Goal: Leave review/rating: Leave review/rating

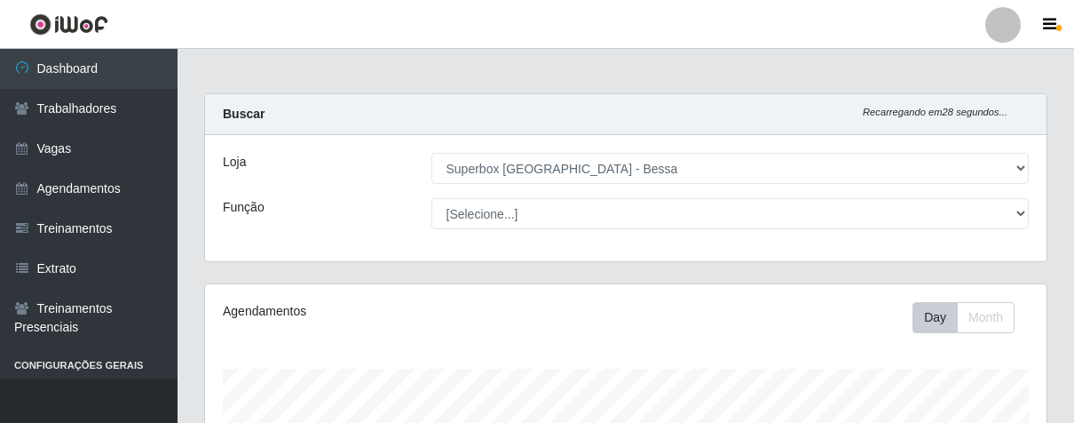
select select "206"
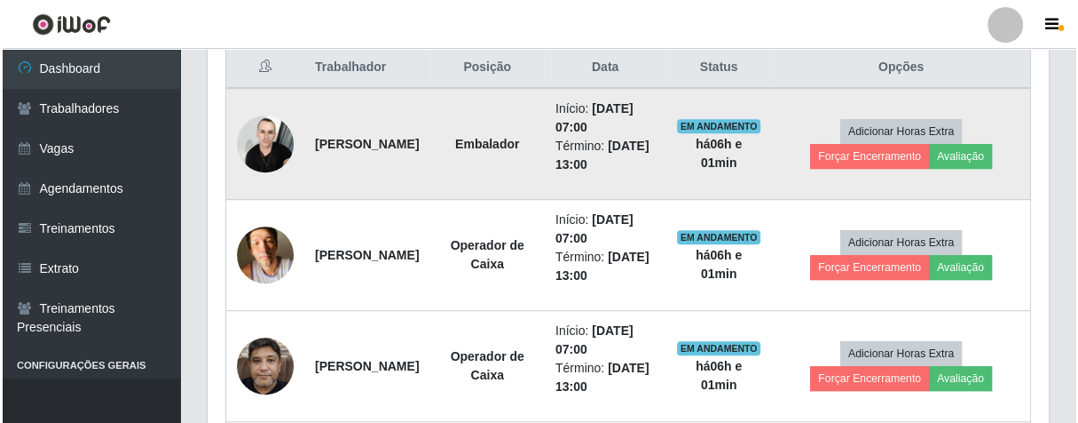
scroll to position [367, 841]
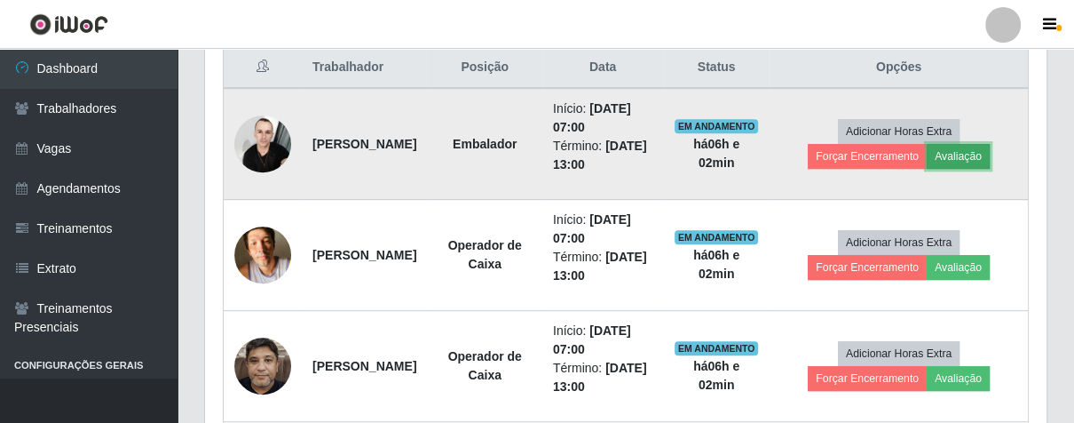
click at [977, 151] on button "Avaliação" at bounding box center [958, 156] width 63 height 25
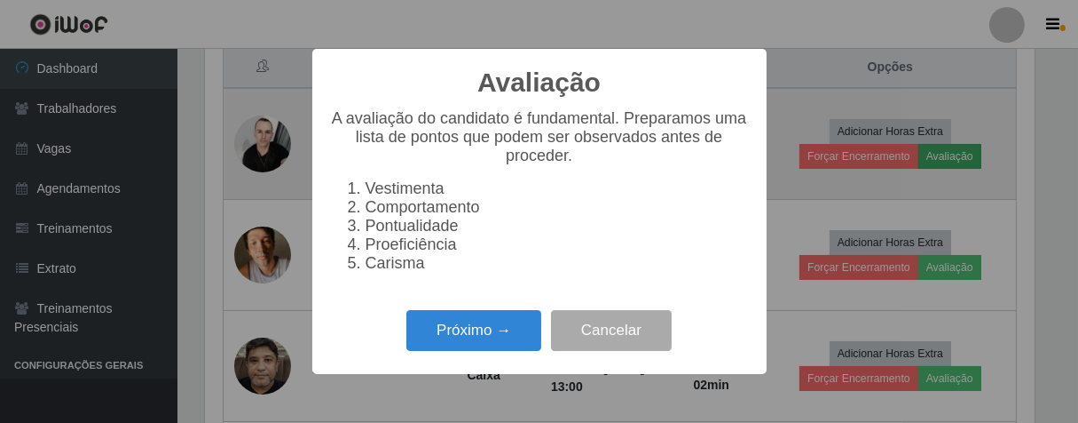
scroll to position [367, 831]
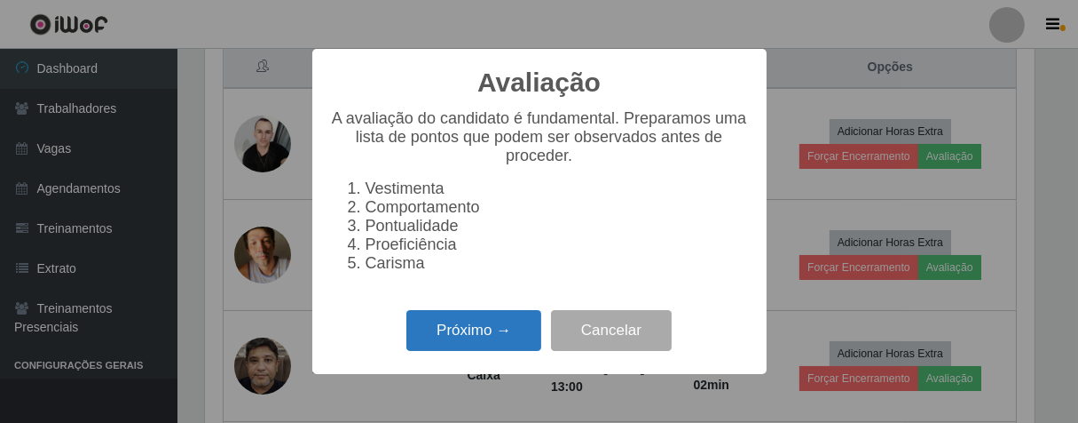
click at [494, 344] on button "Próximo →" at bounding box center [474, 331] width 135 height 42
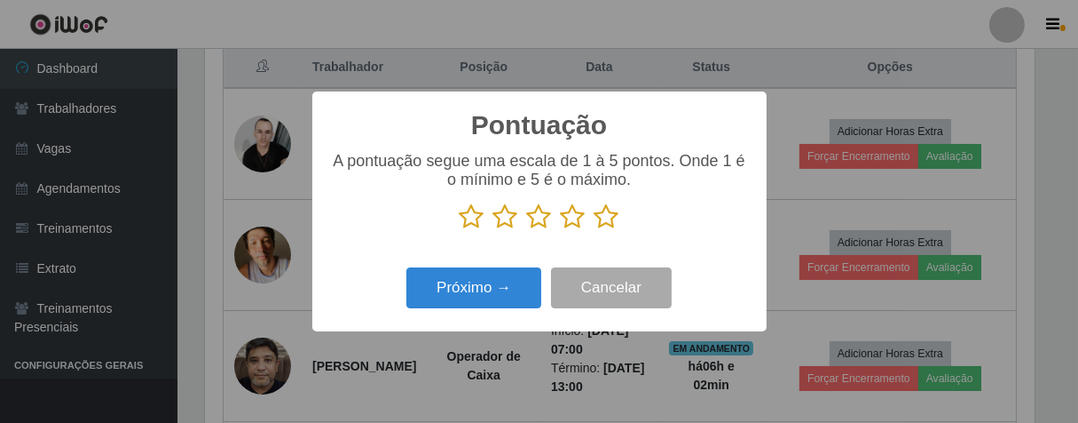
scroll to position [887244, 886782]
click at [501, 304] on button "Próximo →" at bounding box center [474, 288] width 135 height 42
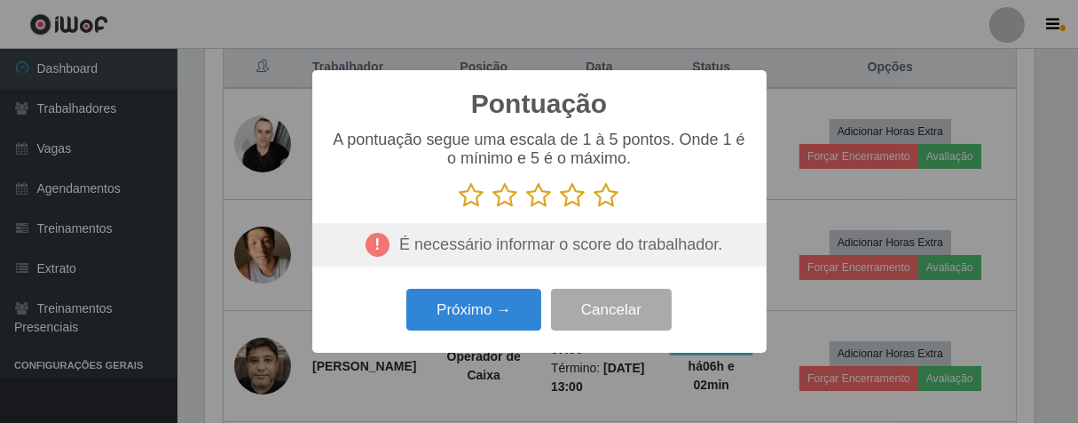
click at [607, 193] on icon at bounding box center [607, 195] width 25 height 27
click at [595, 209] on input "radio" at bounding box center [595, 209] width 0 height 0
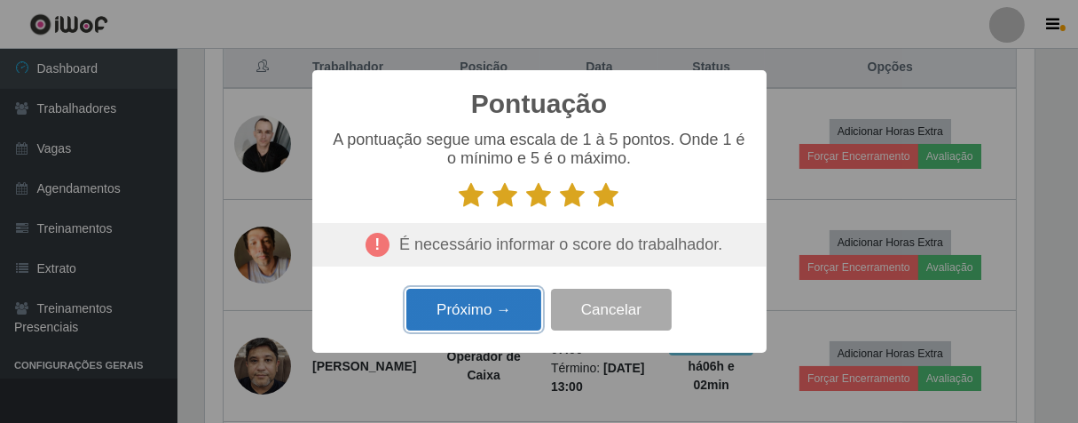
click at [509, 325] on button "Próximo →" at bounding box center [474, 309] width 135 height 42
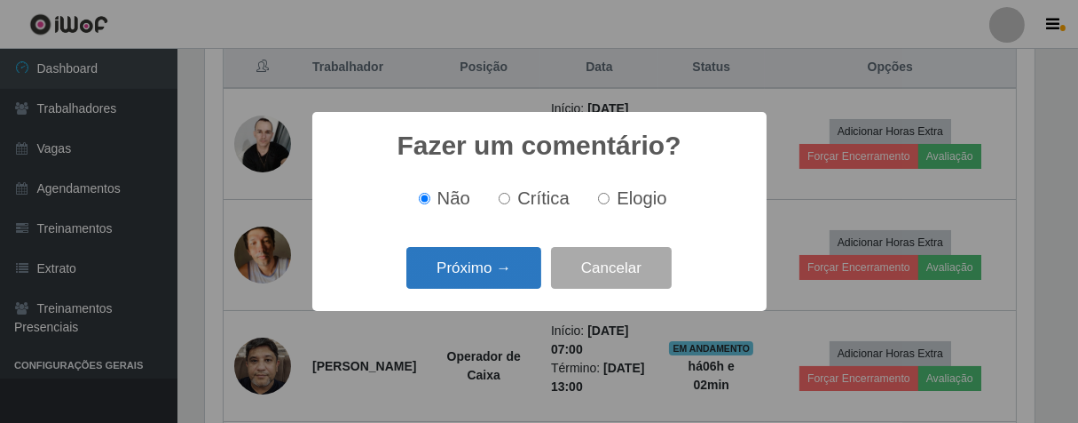
click at [502, 261] on button "Próximo →" at bounding box center [474, 268] width 135 height 42
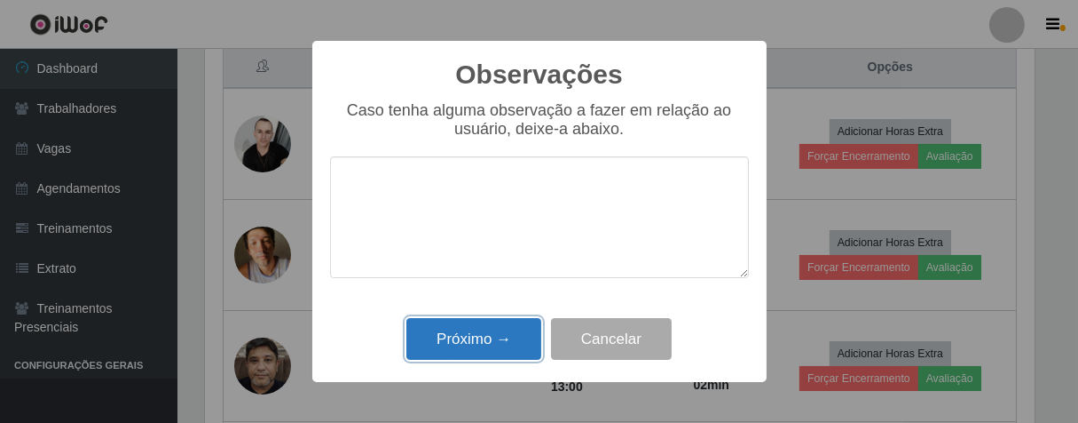
click at [484, 344] on button "Próximo →" at bounding box center [474, 339] width 135 height 42
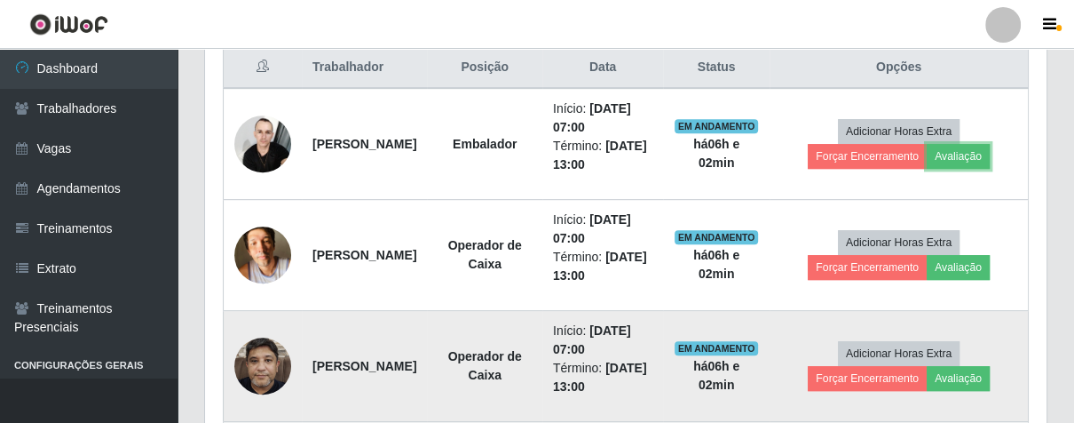
scroll to position [367, 841]
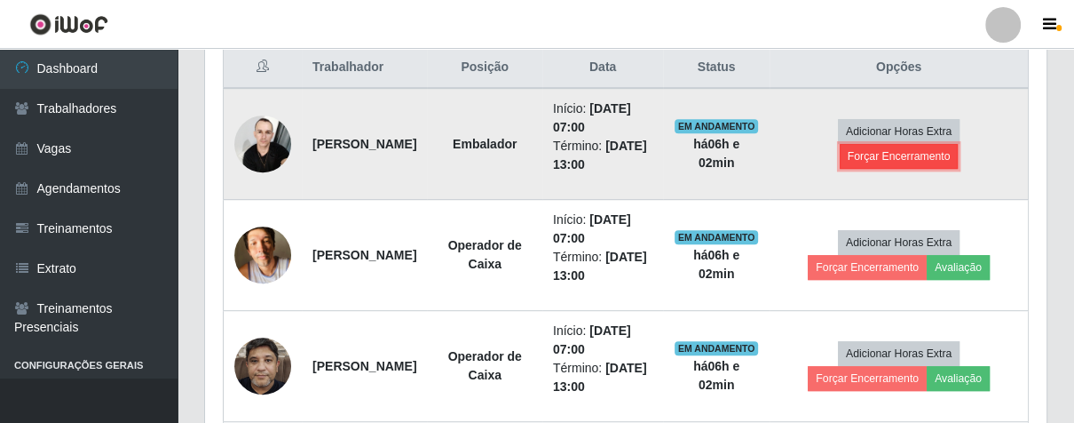
click at [959, 161] on button "Forçar Encerramento" at bounding box center [899, 156] width 119 height 25
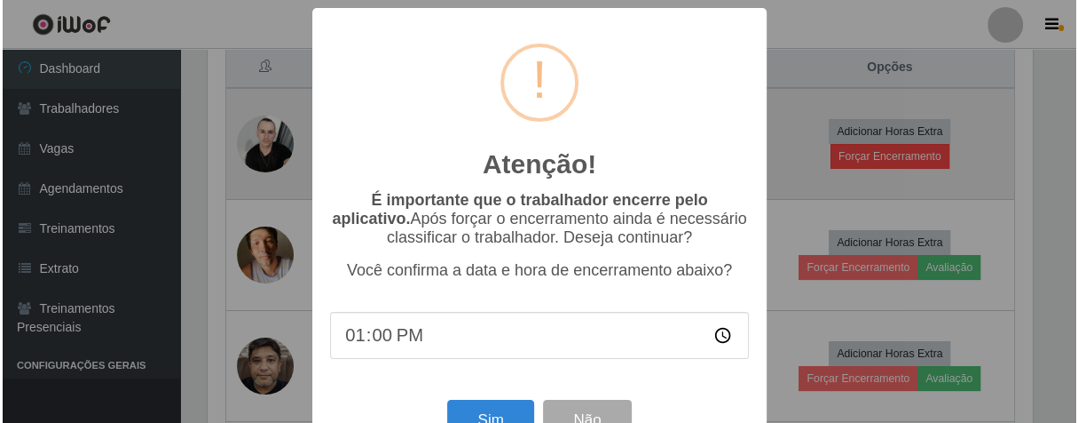
scroll to position [367, 831]
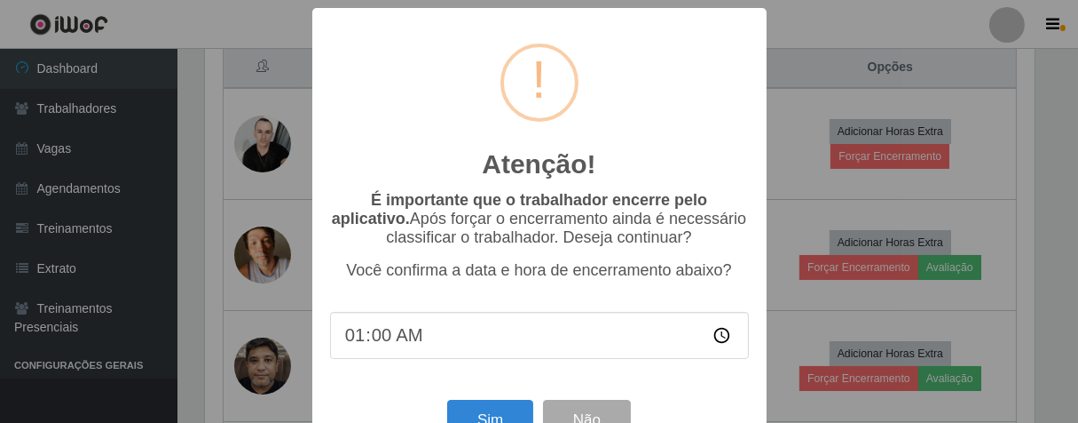
type input "13:00"
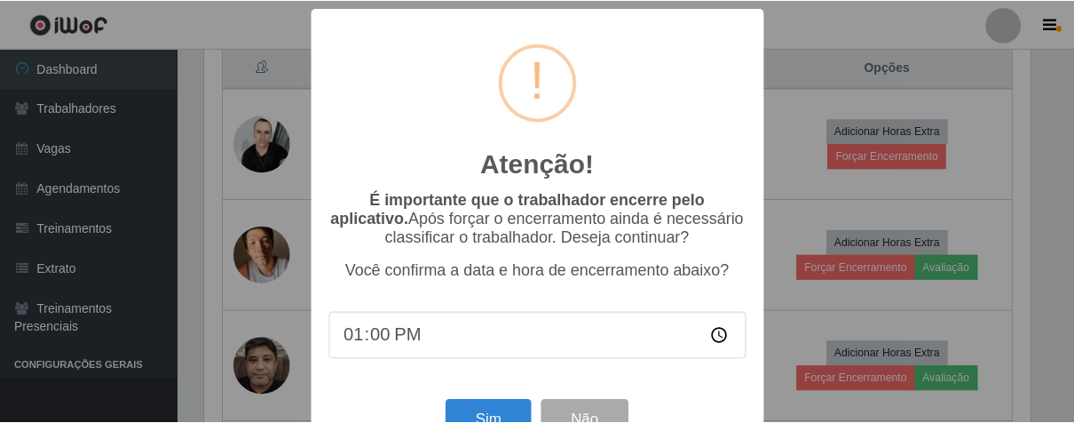
scroll to position [61, 0]
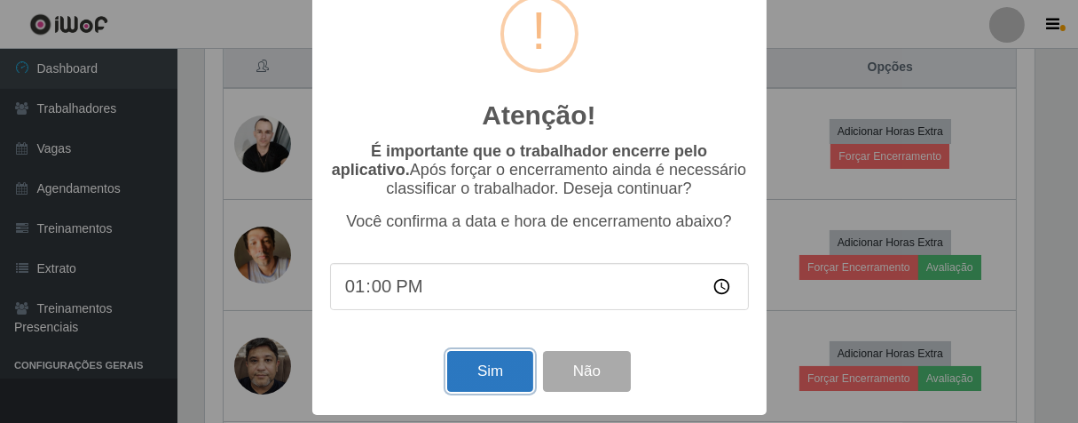
click at [509, 362] on button "Sim" at bounding box center [490, 372] width 86 height 42
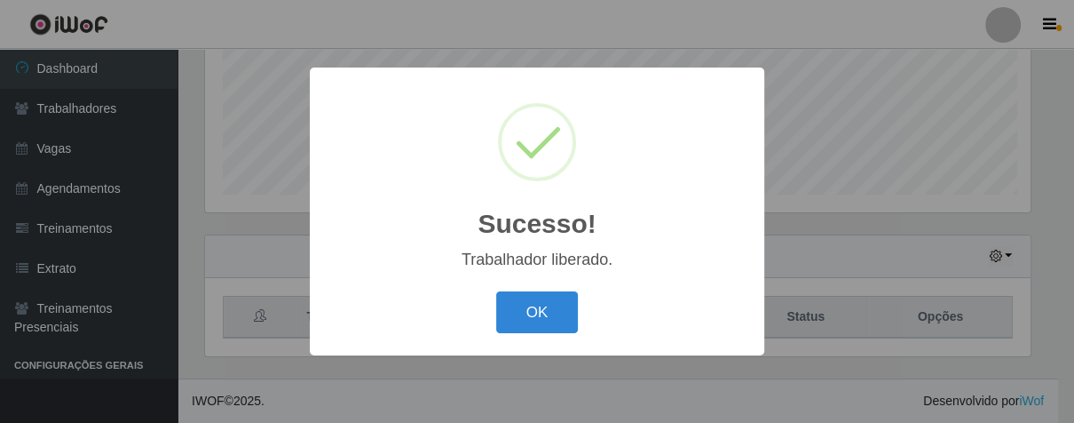
scroll to position [367, 831]
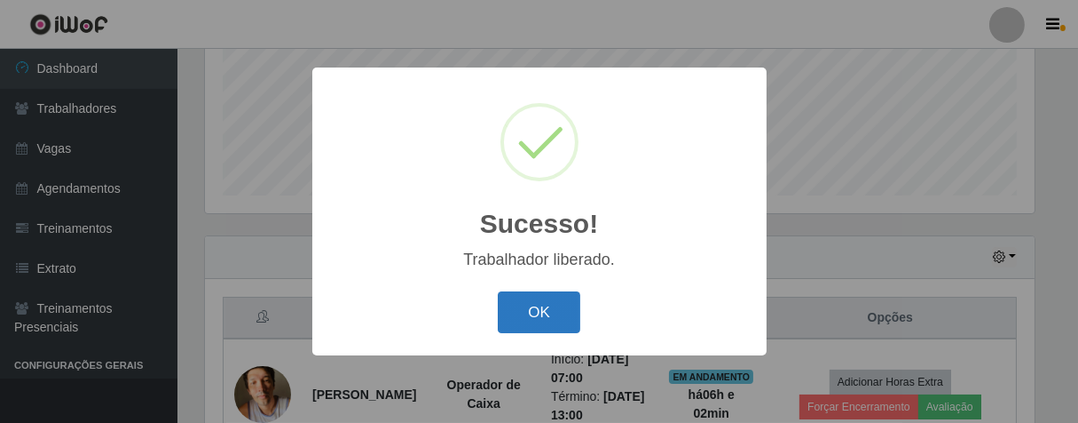
click at [555, 305] on button "OK" at bounding box center [539, 312] width 83 height 42
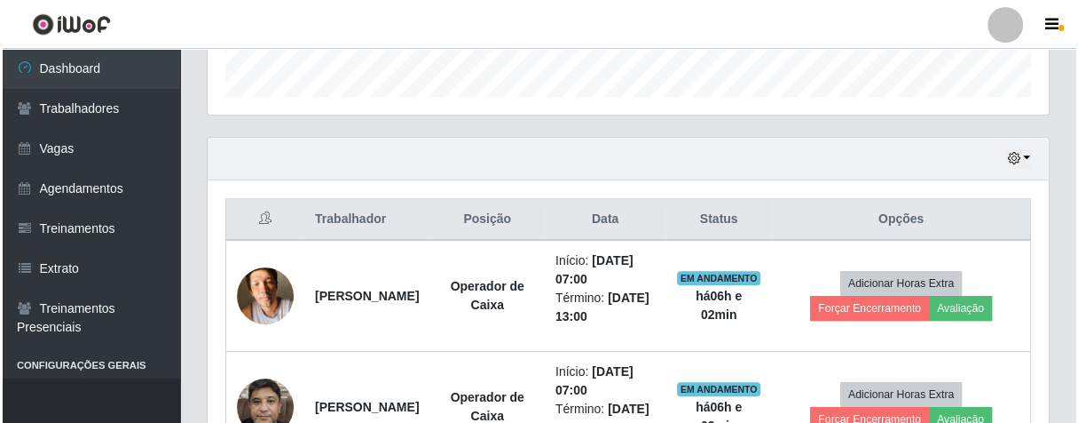
scroll to position [636, 0]
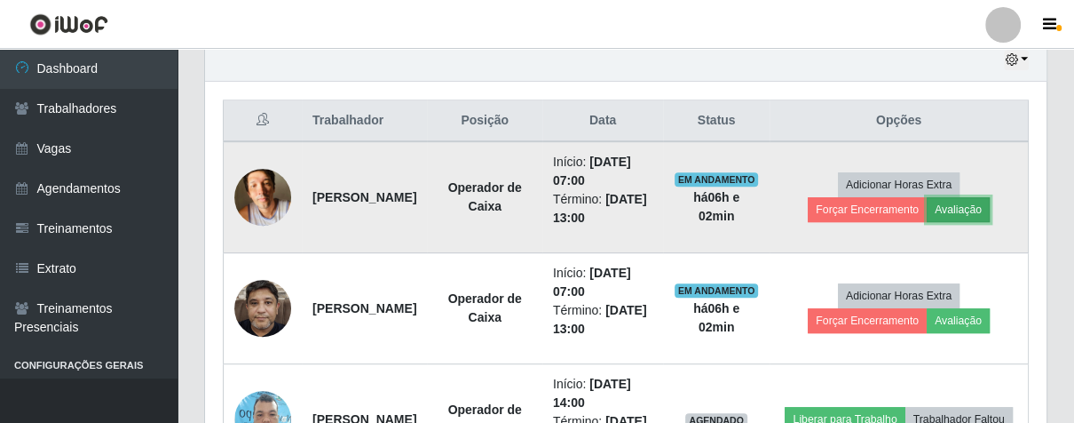
click at [990, 208] on button "Avaliação" at bounding box center [958, 209] width 63 height 25
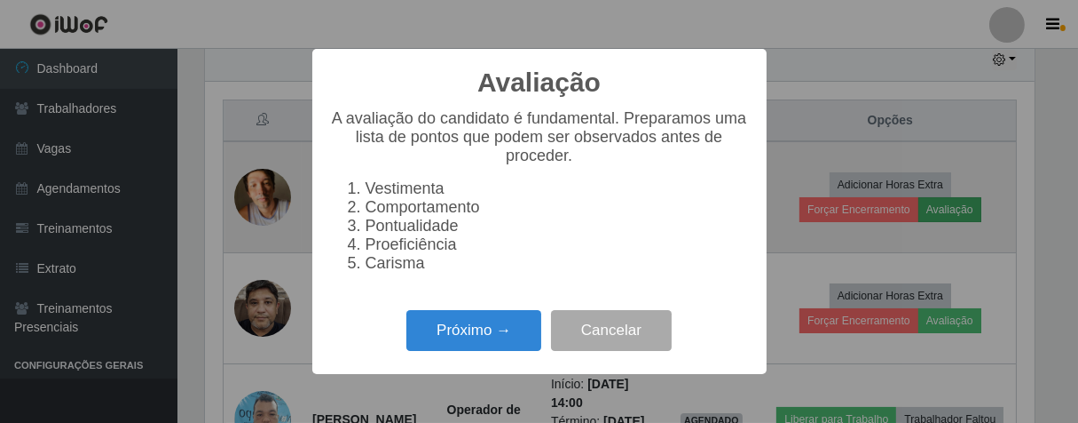
scroll to position [367, 831]
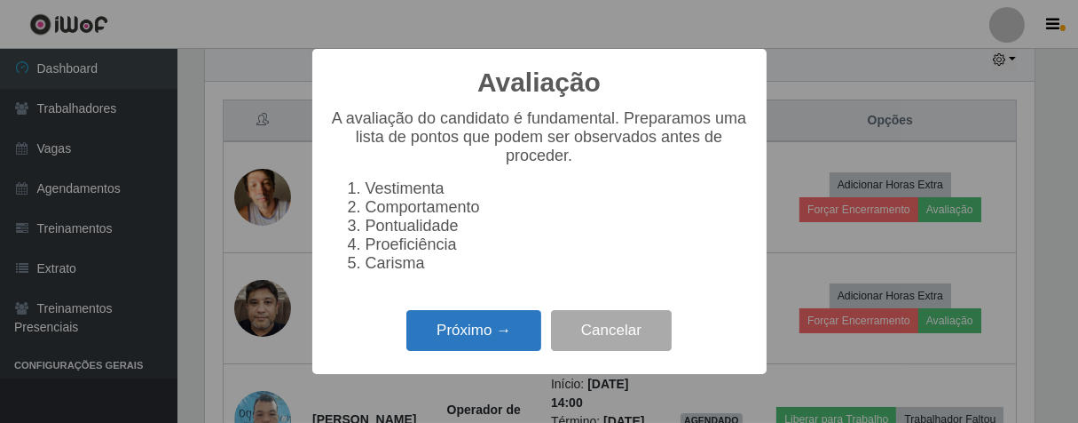
click at [511, 339] on button "Próximo →" at bounding box center [474, 331] width 135 height 42
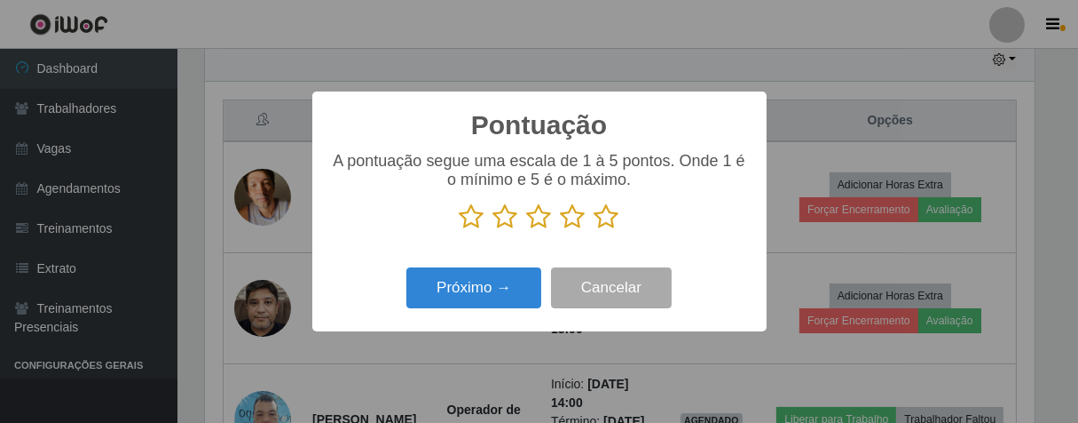
scroll to position [887244, 886782]
click at [612, 217] on icon at bounding box center [607, 216] width 25 height 27
click at [595, 230] on input "radio" at bounding box center [595, 230] width 0 height 0
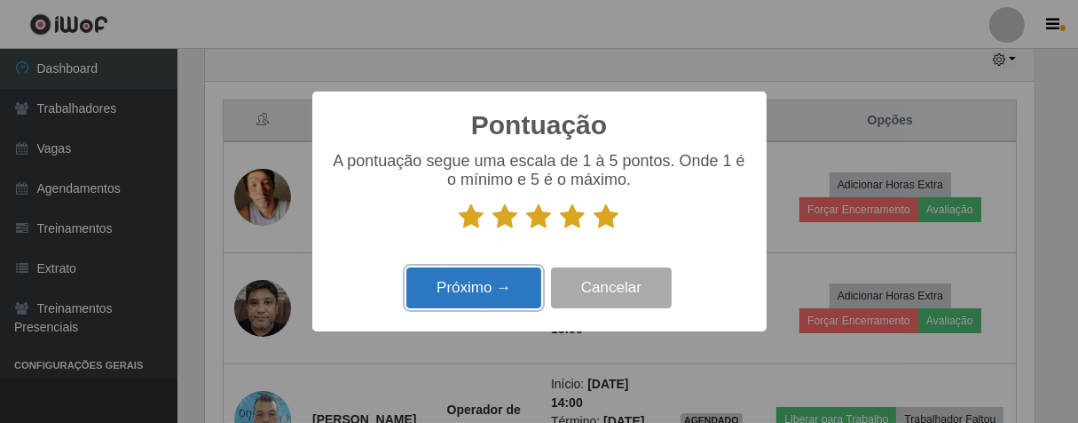
click at [504, 293] on button "Próximo →" at bounding box center [474, 288] width 135 height 42
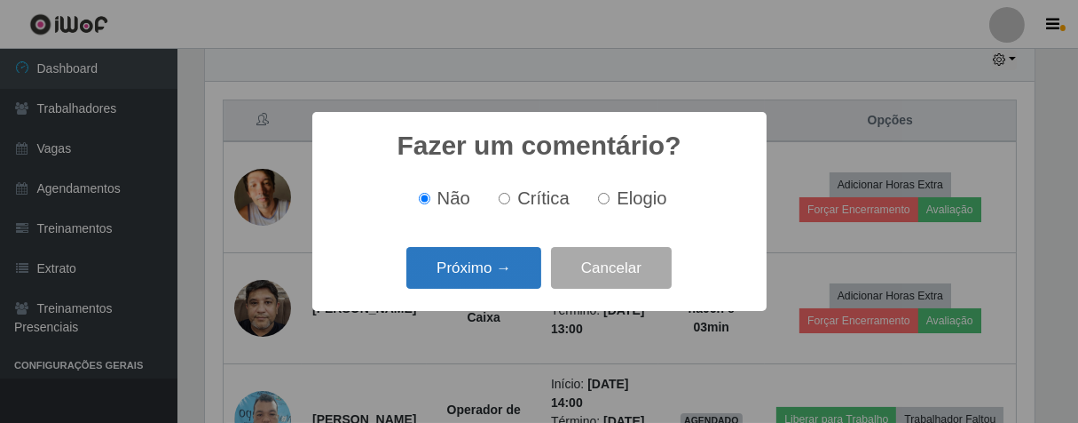
click at [523, 276] on button "Próximo →" at bounding box center [474, 268] width 135 height 42
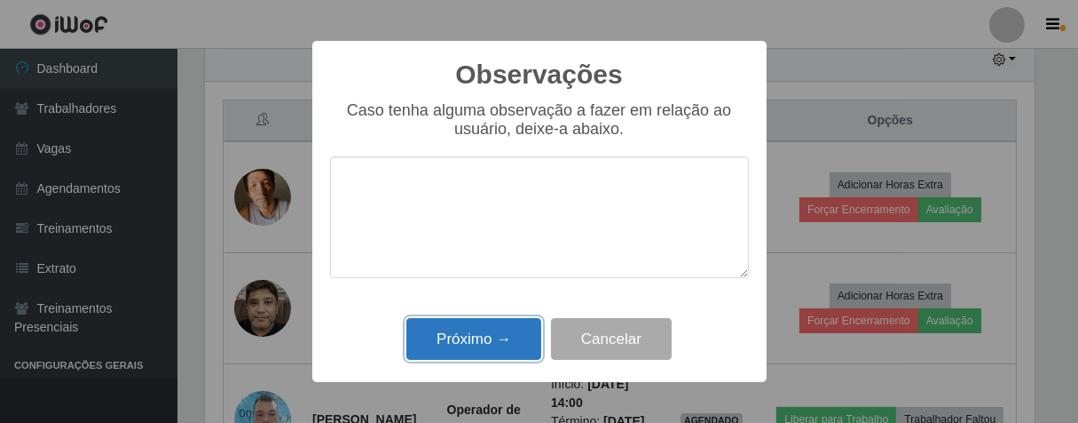
click at [511, 330] on button "Próximo →" at bounding box center [474, 339] width 135 height 42
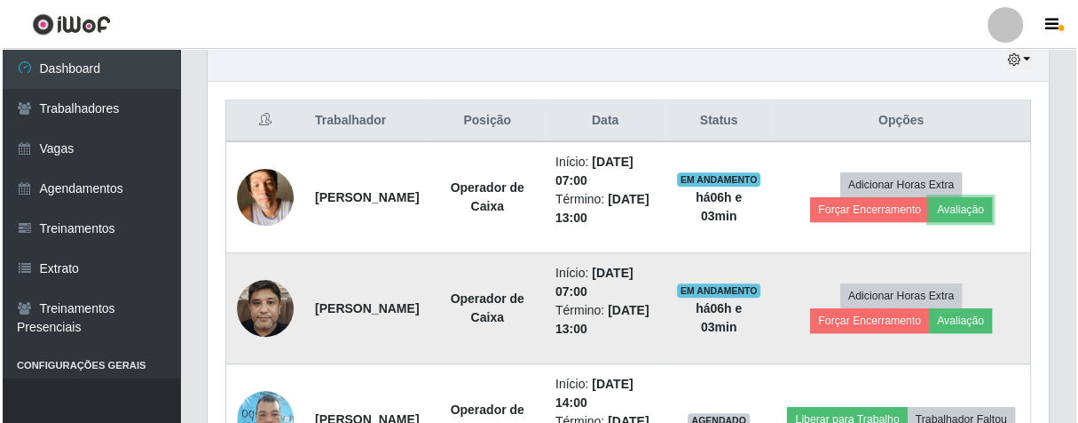
scroll to position [367, 841]
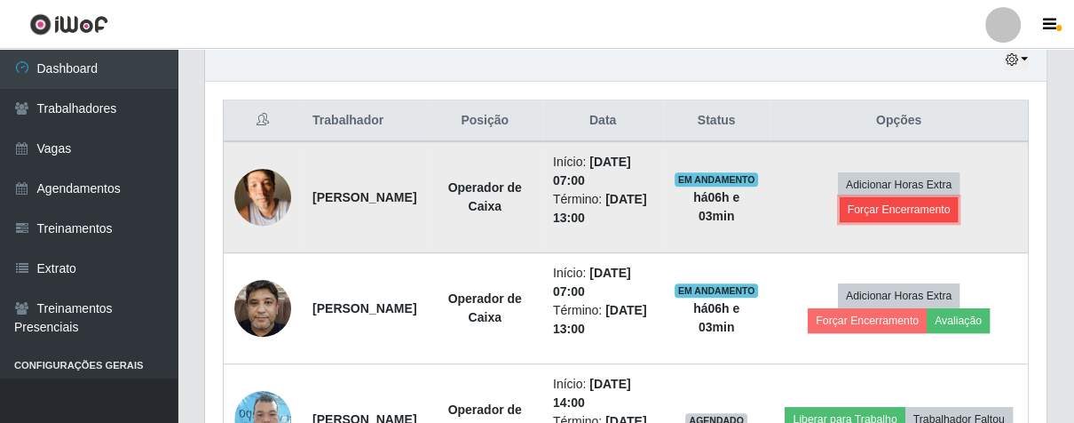
click at [912, 211] on button "Forçar Encerramento" at bounding box center [899, 209] width 119 height 25
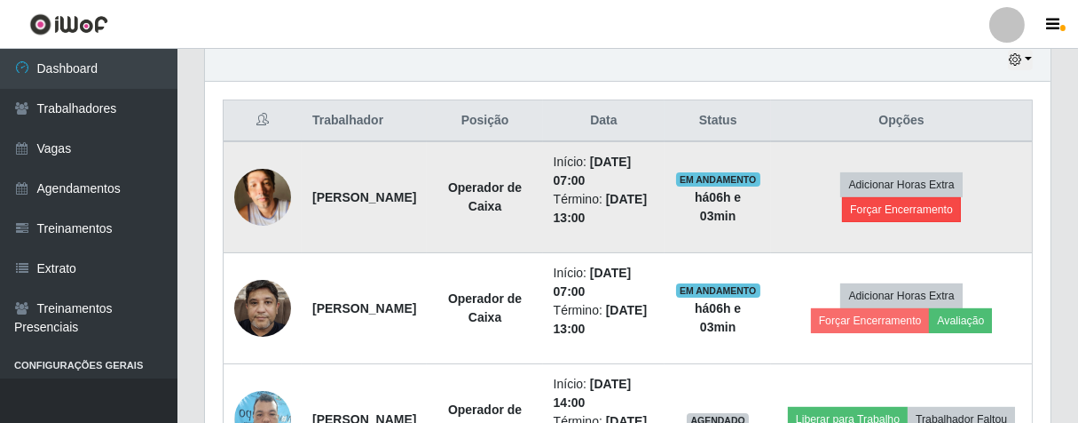
scroll to position [367, 831]
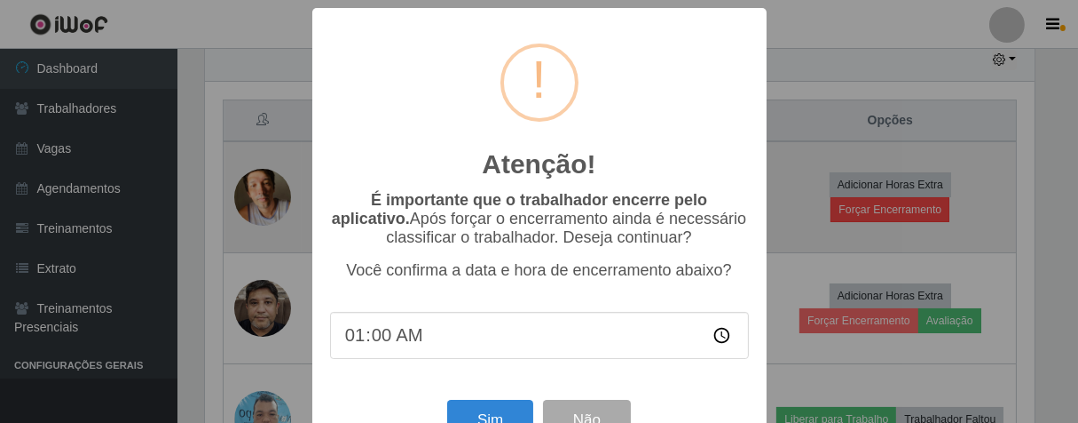
type input "13:00"
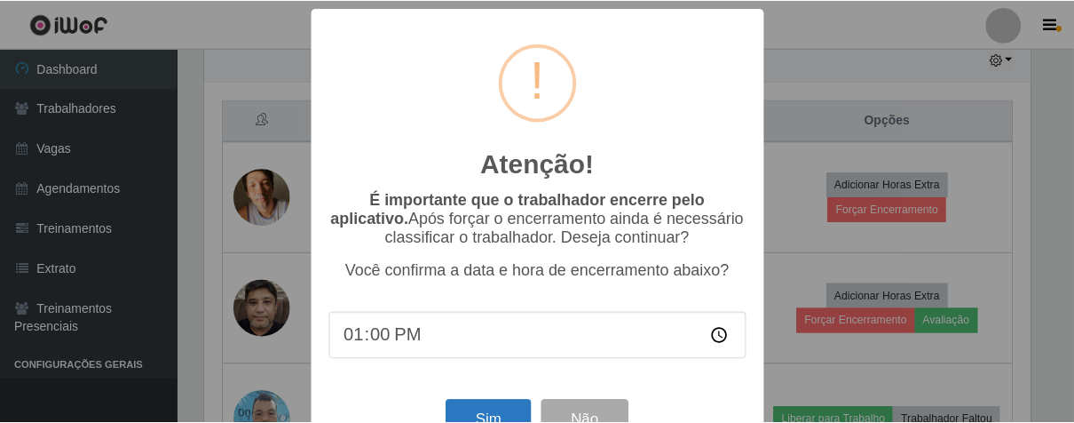
scroll to position [61, 0]
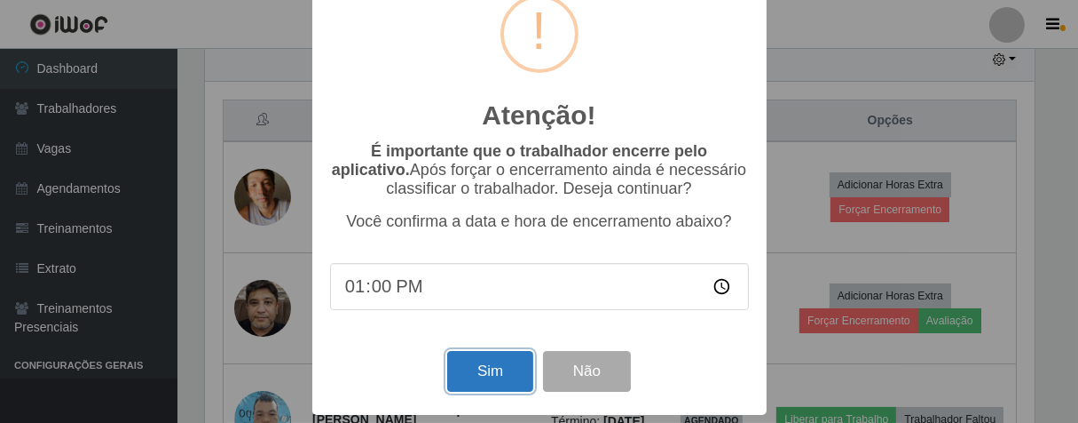
click at [476, 366] on button "Sim" at bounding box center [490, 372] width 86 height 42
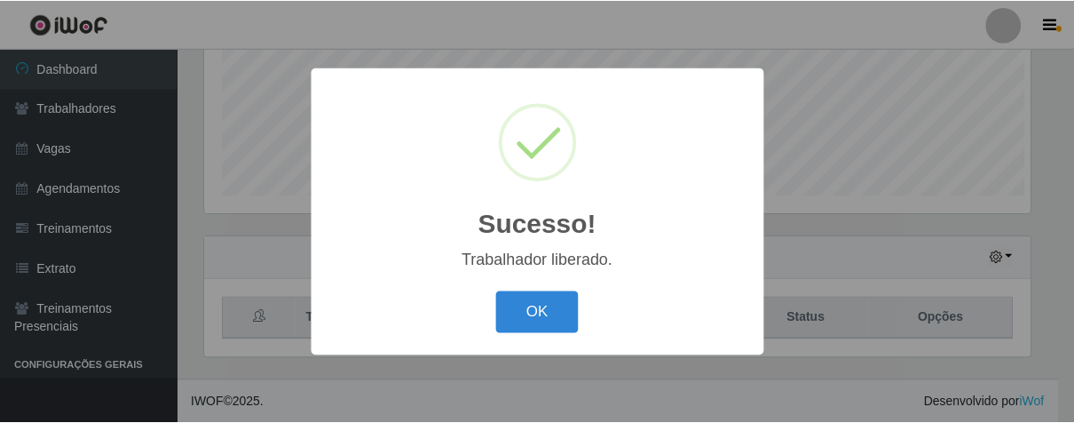
scroll to position [367, 831]
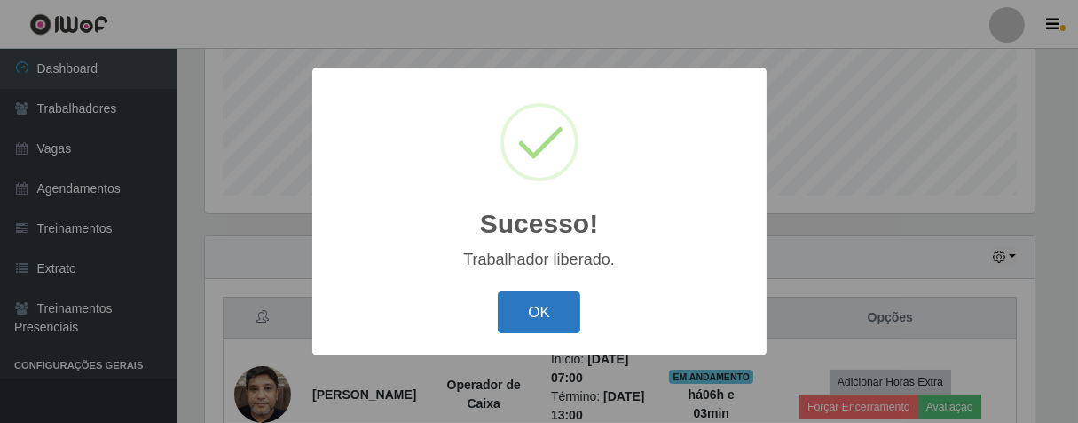
click at [554, 326] on button "OK" at bounding box center [539, 312] width 83 height 42
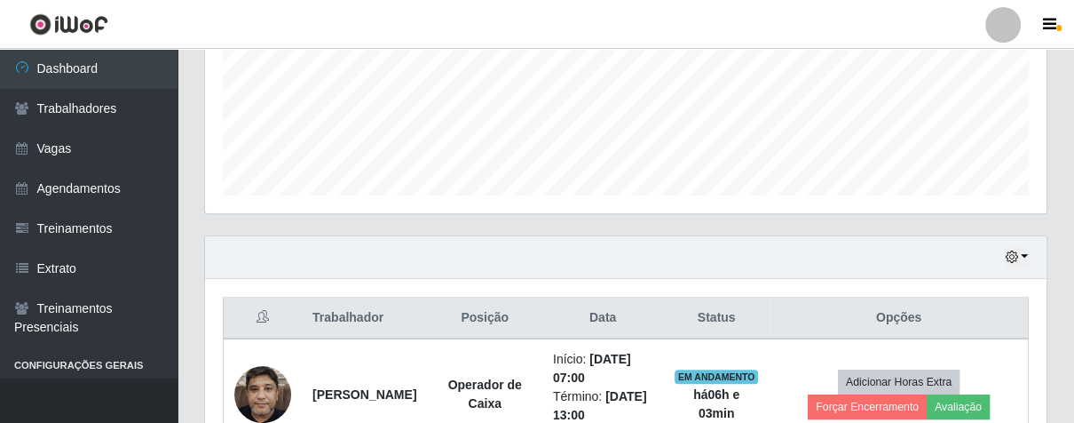
scroll to position [735, 0]
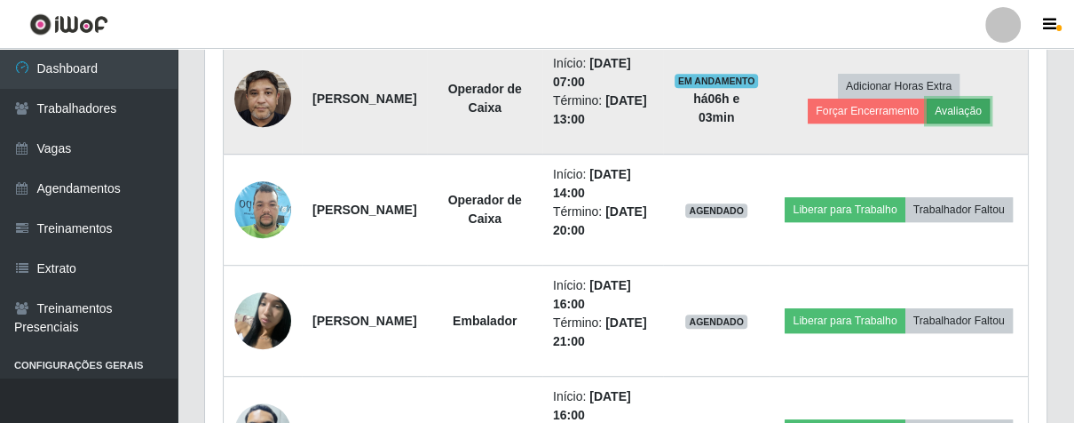
click at [960, 116] on button "Avaliação" at bounding box center [958, 111] width 63 height 25
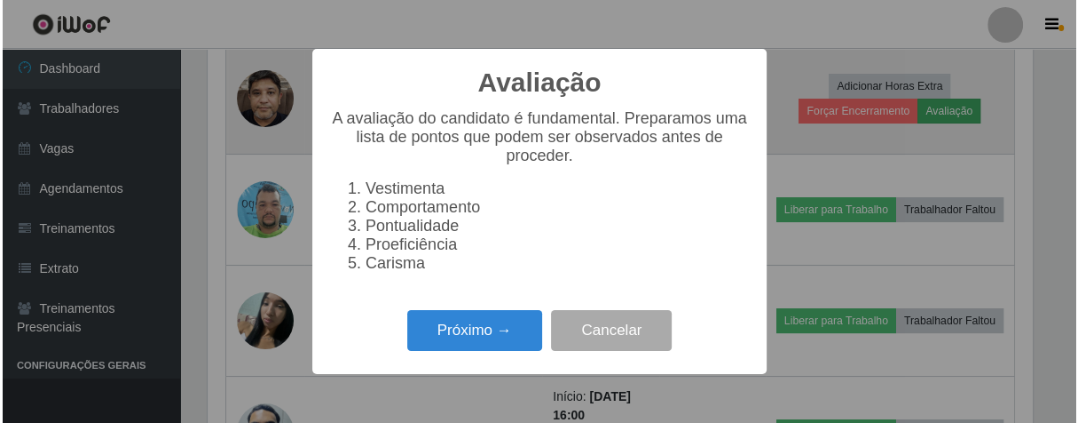
scroll to position [367, 831]
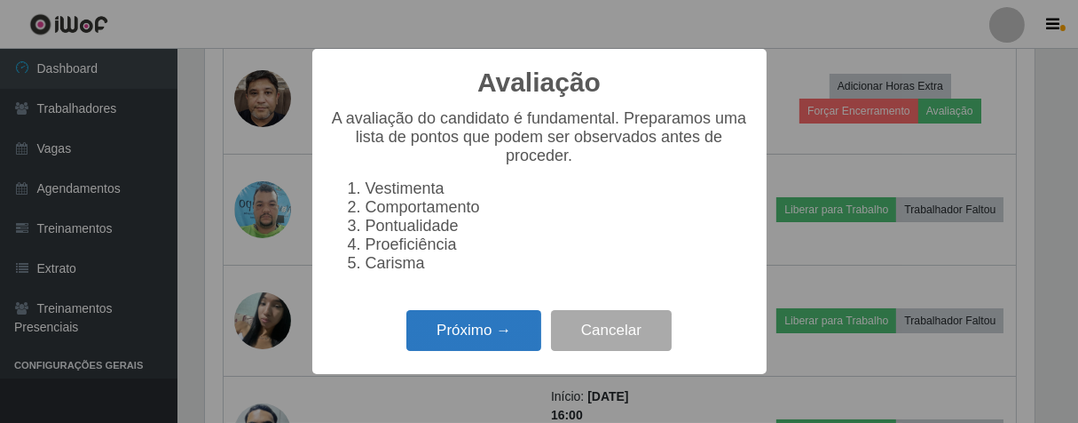
click at [474, 351] on button "Próximo →" at bounding box center [474, 331] width 135 height 42
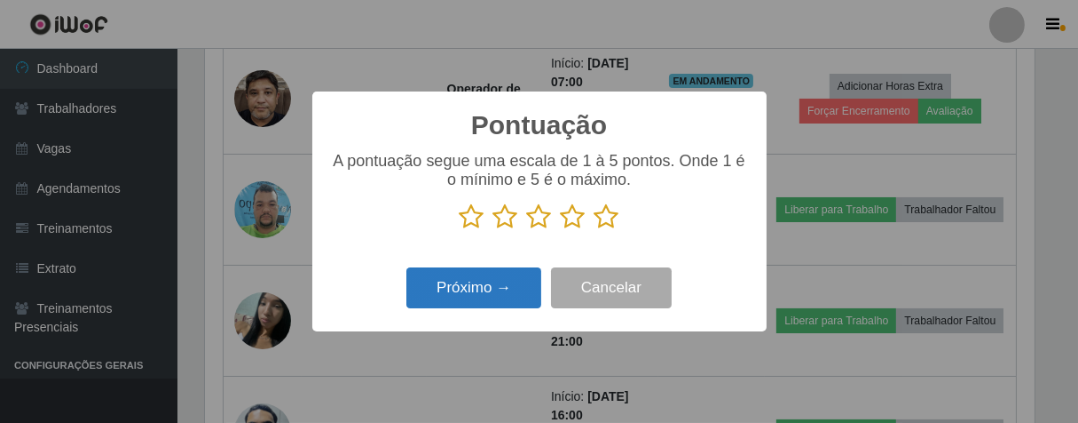
scroll to position [887244, 886782]
click at [611, 217] on icon at bounding box center [607, 216] width 25 height 27
click at [595, 230] on input "radio" at bounding box center [595, 230] width 0 height 0
click at [511, 280] on button "Próximo →" at bounding box center [474, 288] width 135 height 42
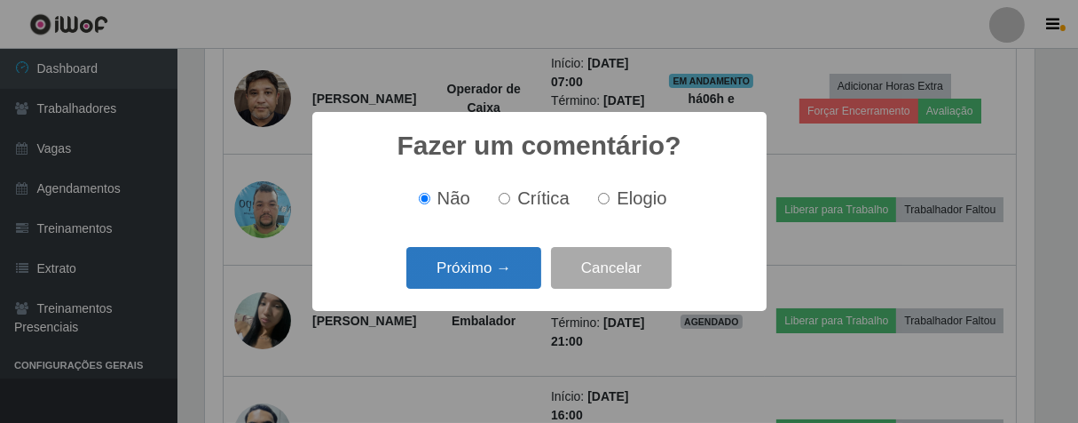
click at [516, 265] on button "Próximo →" at bounding box center [474, 268] width 135 height 42
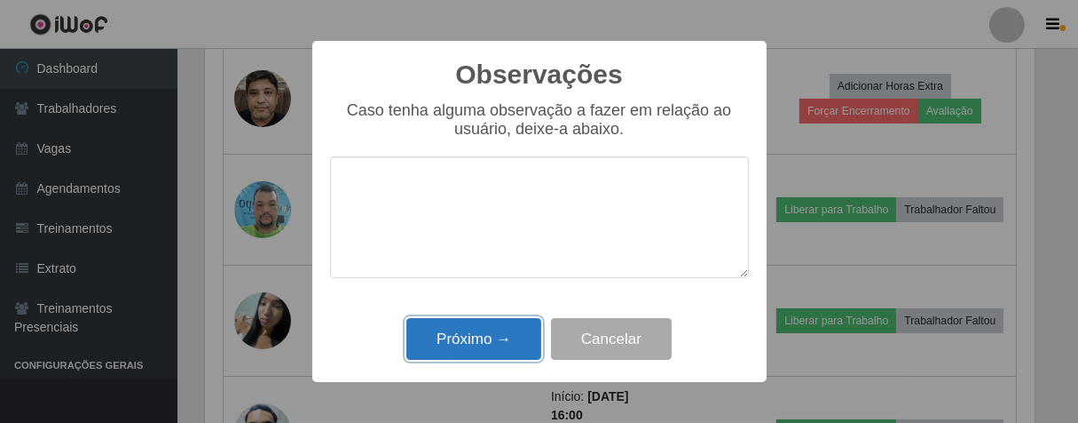
click at [509, 336] on button "Próximo →" at bounding box center [474, 339] width 135 height 42
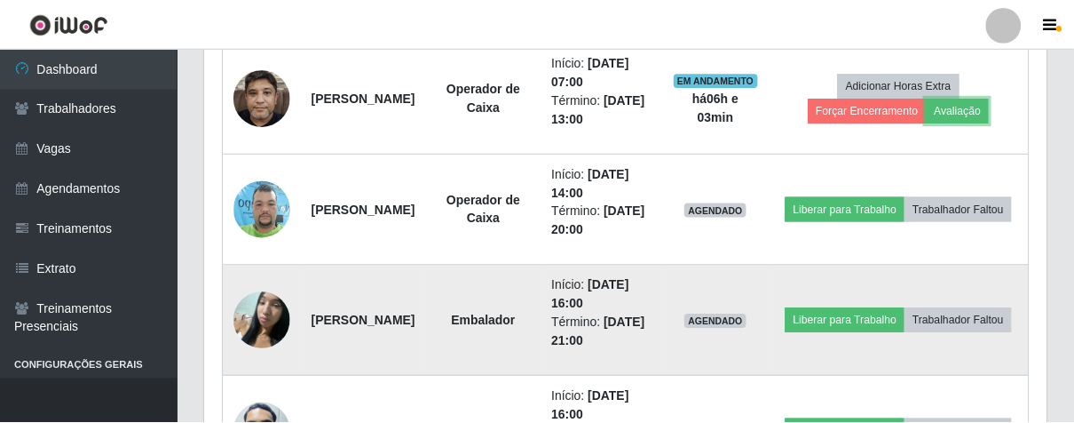
scroll to position [367, 841]
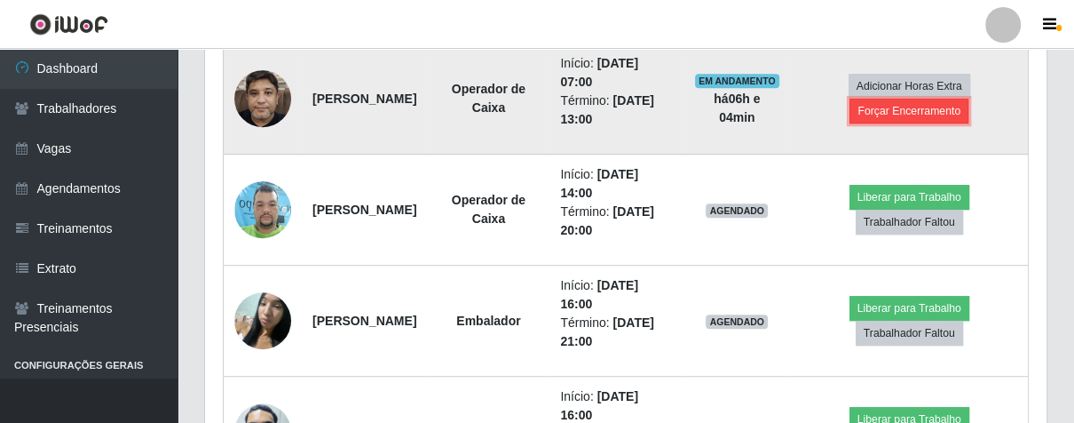
click at [942, 100] on button "Forçar Encerramento" at bounding box center [908, 111] width 119 height 25
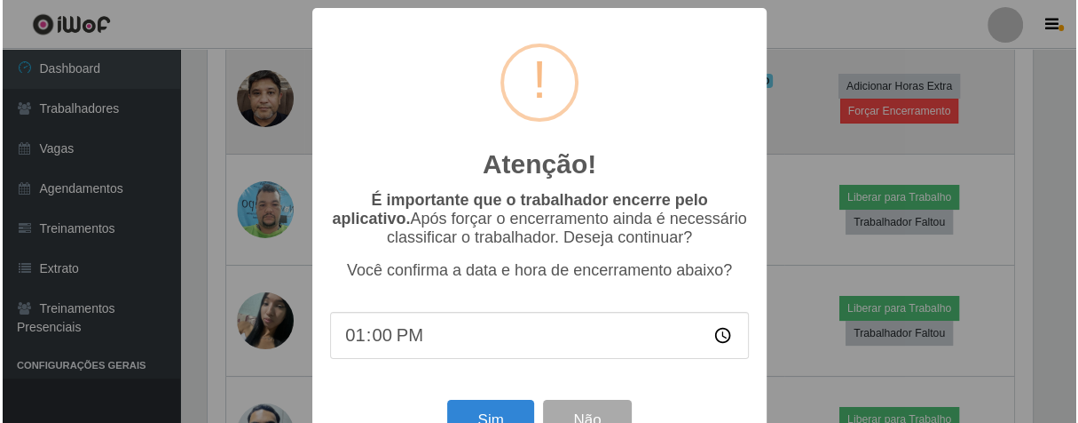
scroll to position [367, 831]
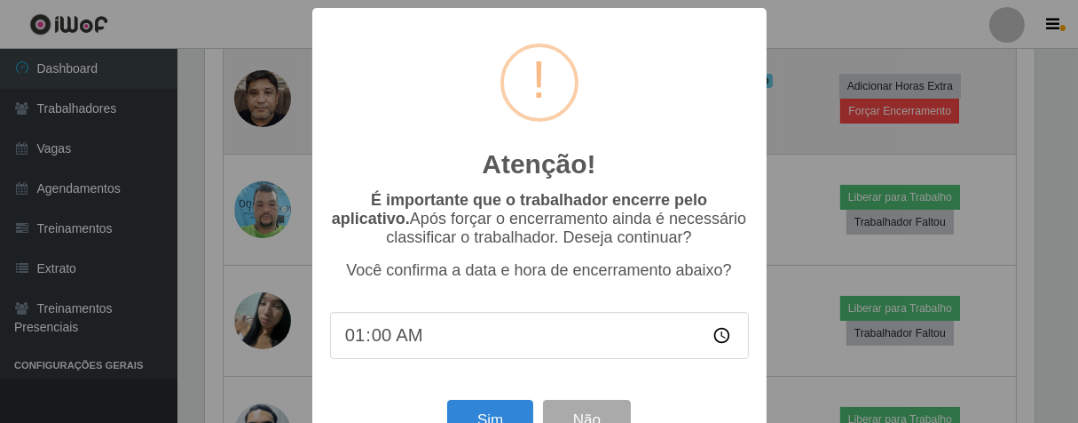
type input "13:00"
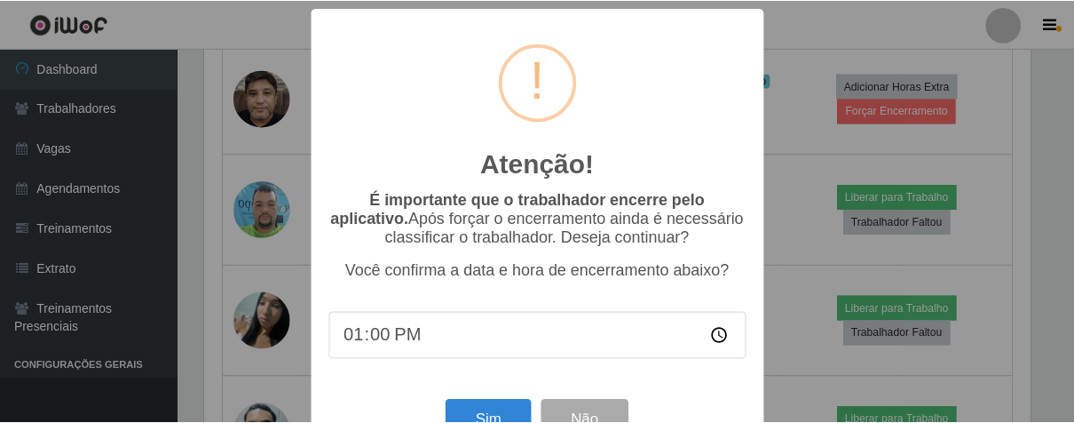
scroll to position [61, 0]
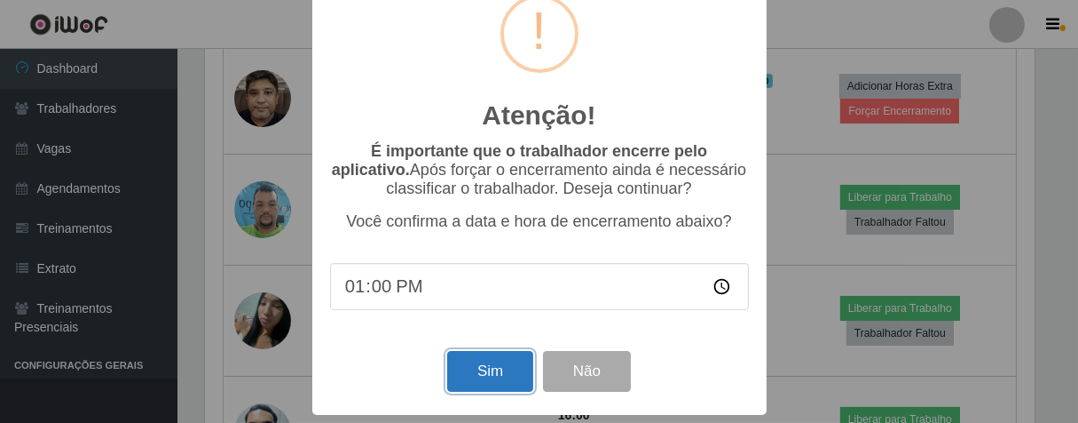
click at [451, 377] on button "Sim" at bounding box center [490, 372] width 86 height 42
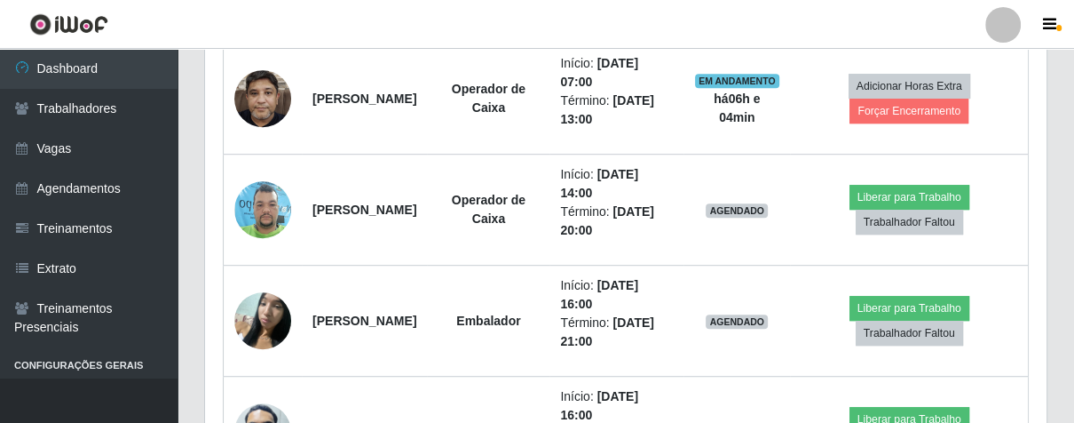
scroll to position [367, 831]
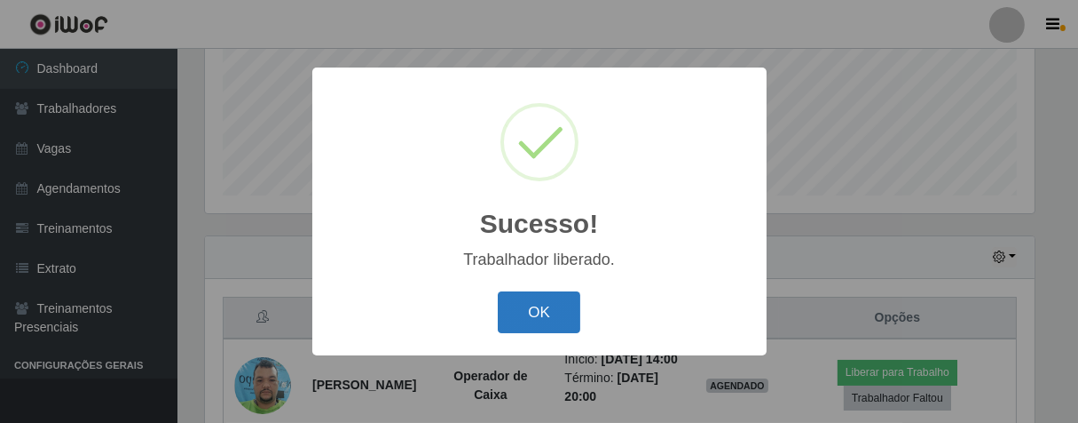
click at [561, 318] on button "OK" at bounding box center [539, 312] width 83 height 42
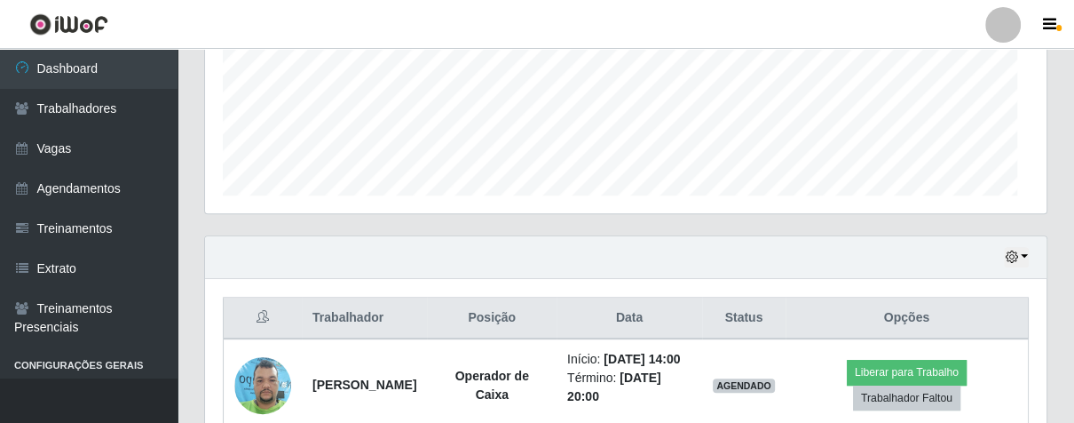
scroll to position [0, 0]
